Goal: Feedback & Contribution: Submit feedback/report problem

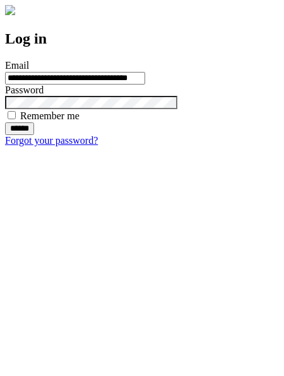
type input "**********"
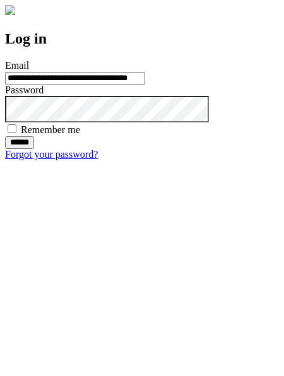
click at [34, 149] on input "******" at bounding box center [19, 142] width 29 height 13
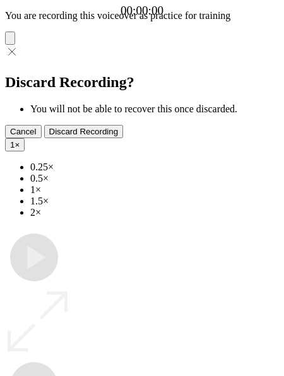
type input "**********"
